Goal: Task Accomplishment & Management: Complete application form

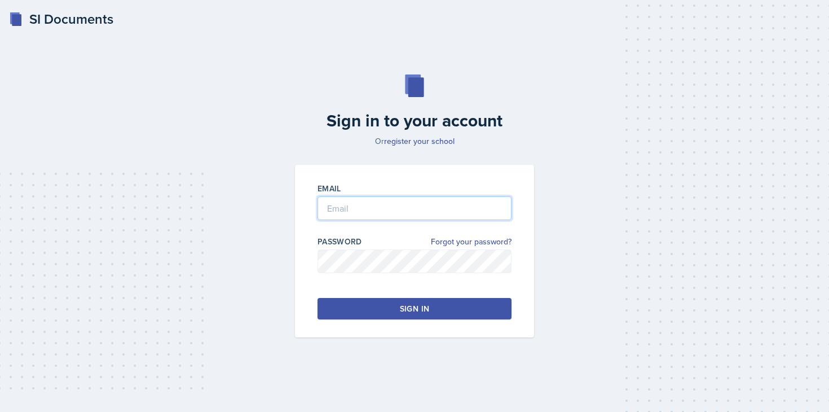
type input "[PERSON_NAME]"
click at [434, 314] on button "Sign in" at bounding box center [415, 308] width 194 height 21
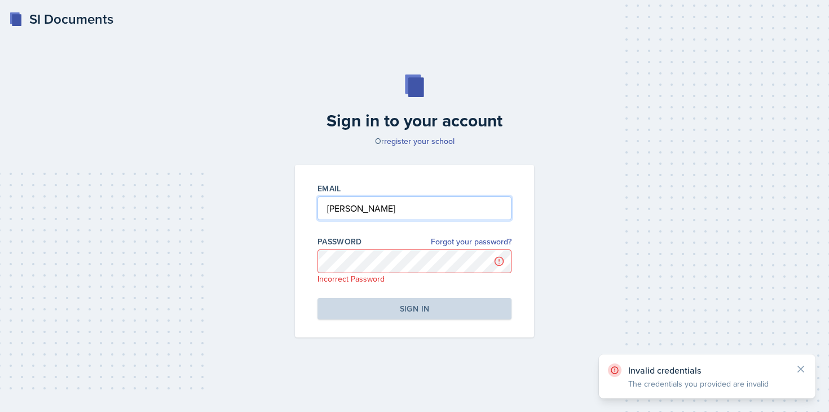
click at [415, 217] on input "[PERSON_NAME]" at bounding box center [415, 208] width 194 height 24
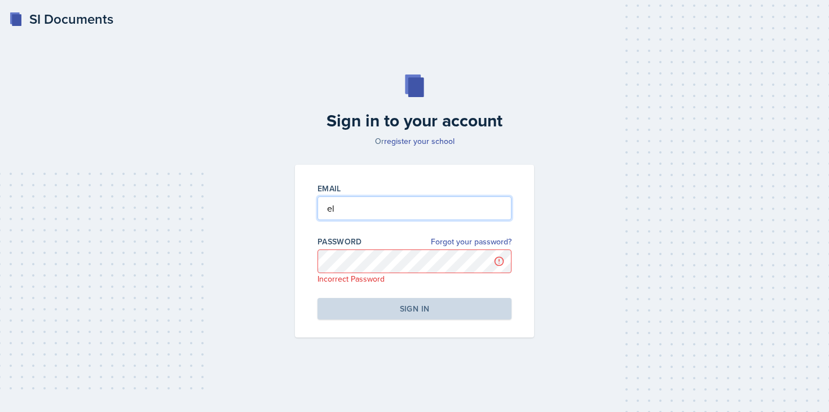
type input "e"
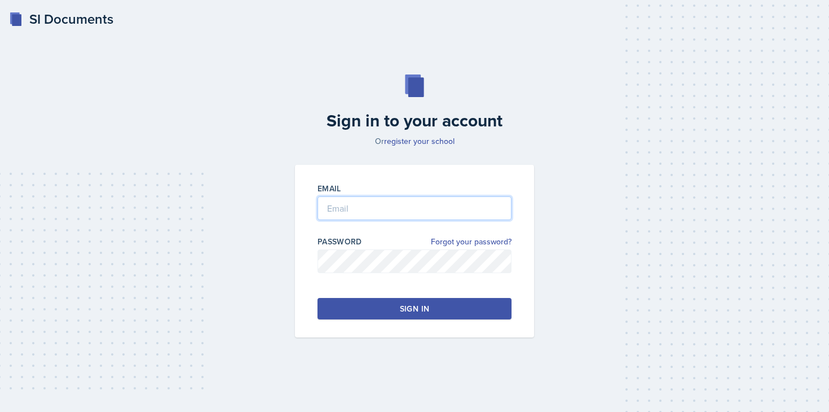
click at [345, 202] on input "email" at bounding box center [415, 208] width 194 height 24
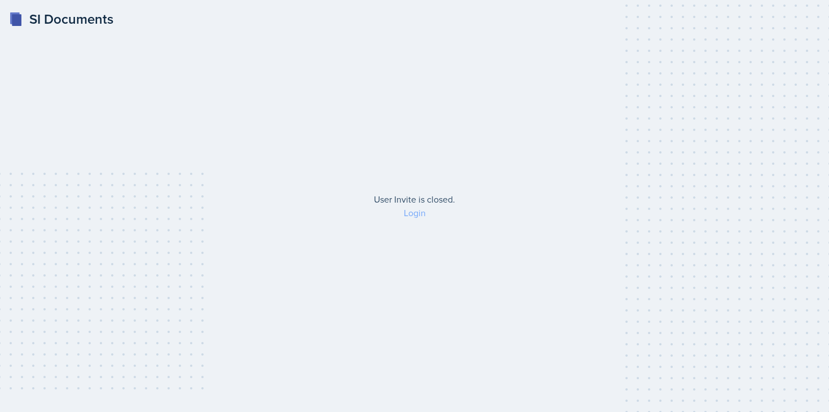
click at [408, 218] on link "Login" at bounding box center [415, 212] width 22 height 12
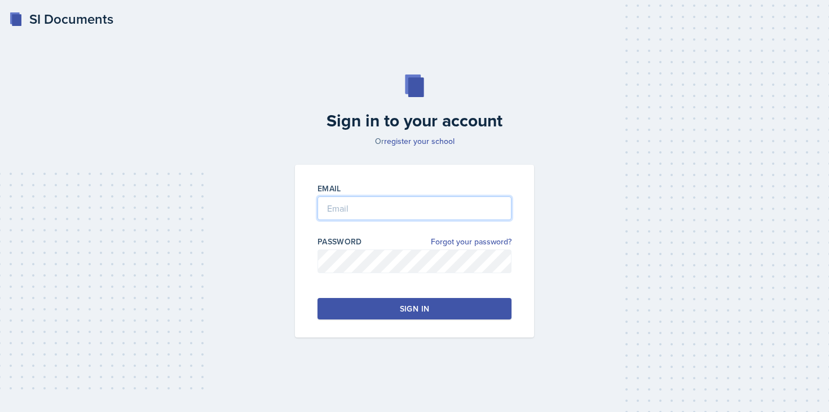
click at [407, 217] on input "email" at bounding box center [415, 208] width 194 height 24
type input "eleanor.hopkins1@bobcats.gcsu.edu"
click at [428, 316] on button "Sign in" at bounding box center [415, 308] width 194 height 21
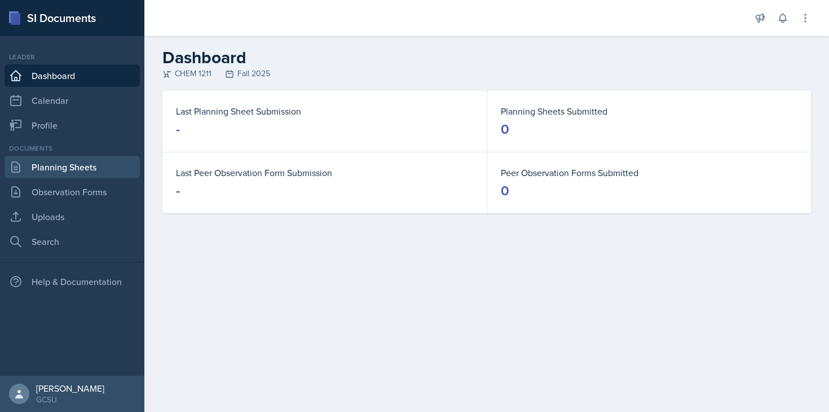
click at [108, 163] on link "Planning Sheets" at bounding box center [72, 167] width 135 height 23
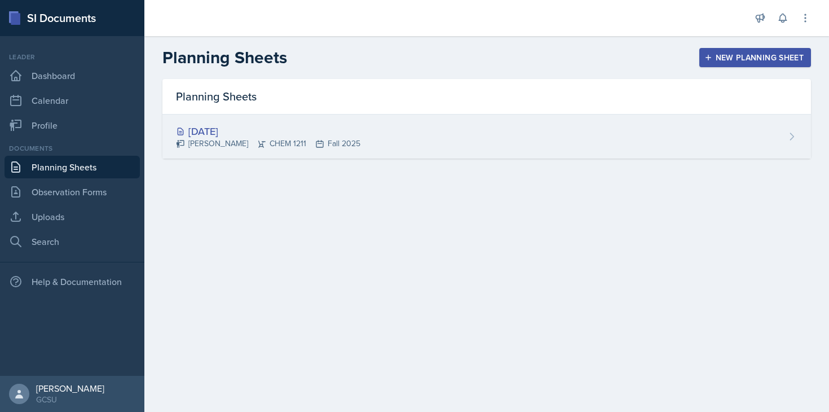
click at [249, 132] on div "Aug 20th, 2025" at bounding box center [268, 131] width 184 height 15
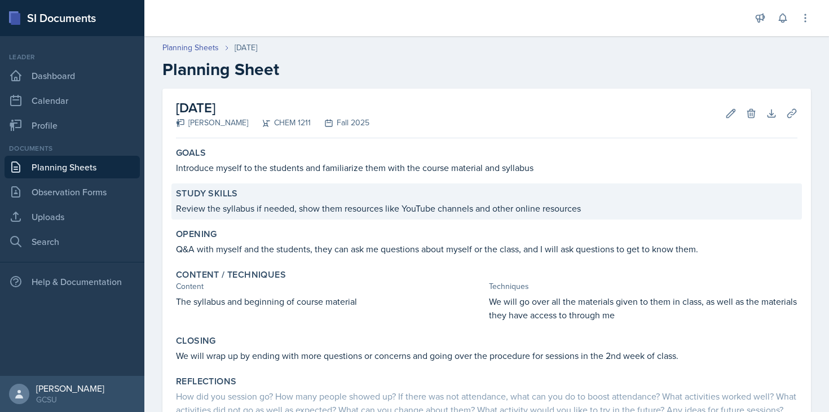
scroll to position [98, 0]
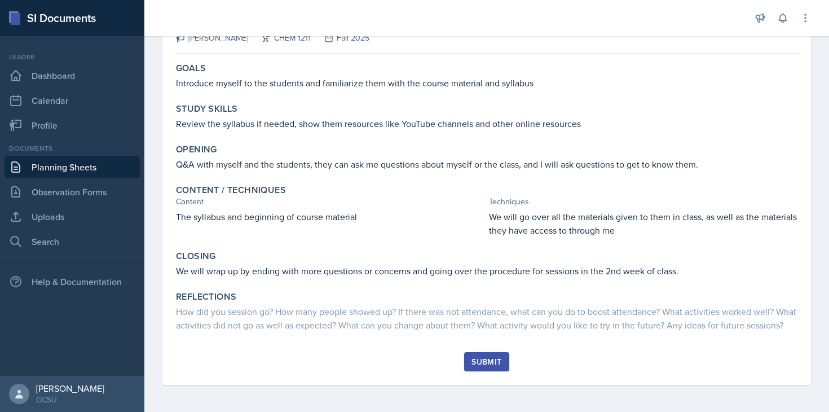
click at [487, 360] on div "Submit" at bounding box center [487, 361] width 30 height 9
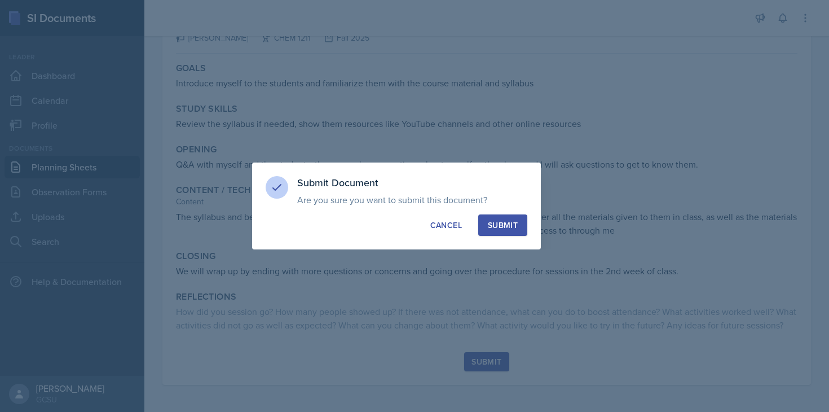
click at [503, 228] on div "Submit" at bounding box center [503, 224] width 30 height 11
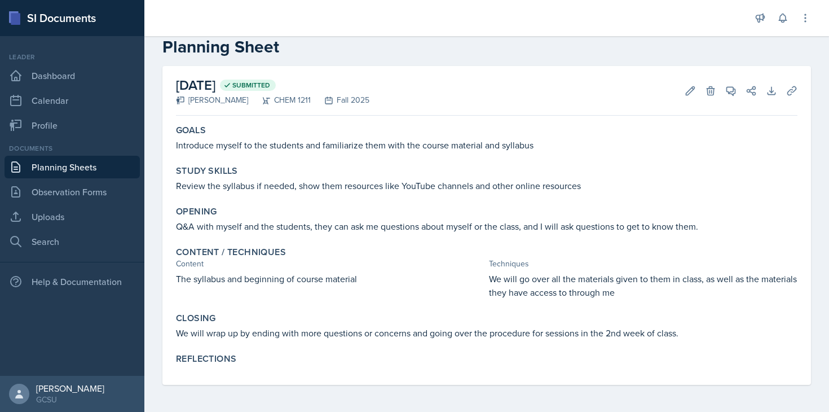
scroll to position [0, 0]
